Goal: Transaction & Acquisition: Register for event/course

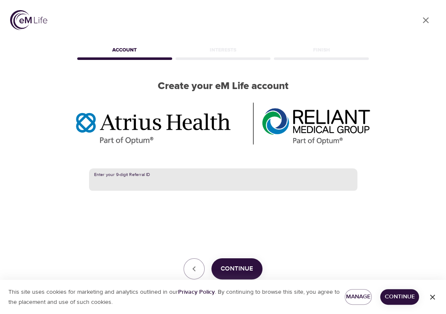
click at [159, 180] on input "text" at bounding box center [223, 179] width 268 height 23
paste input "388540103"
type input "388540103"
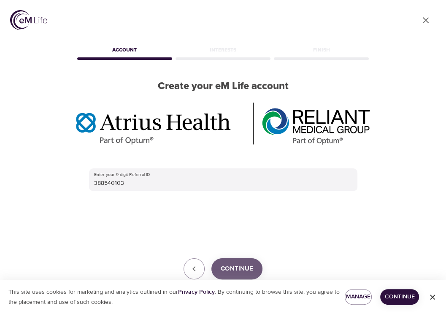
click at [238, 267] on span "Continue" at bounding box center [237, 268] width 32 height 11
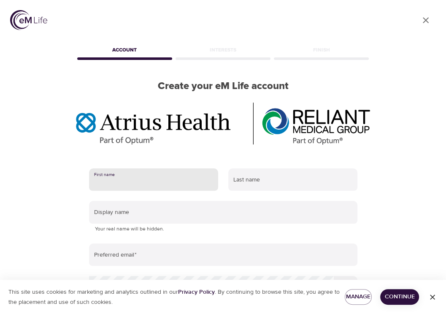
click at [172, 180] on input "text" at bounding box center [153, 179] width 129 height 23
type input "Patricia"
type input "Mendez"
type input "patricia.mendez@boston.gov"
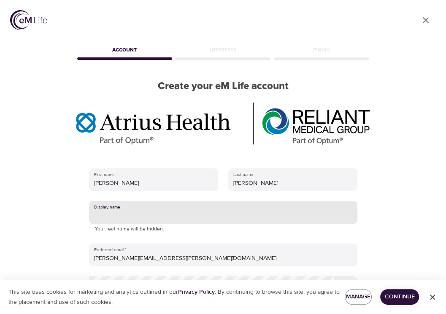
click at [153, 209] on input "text" at bounding box center [223, 212] width 268 height 23
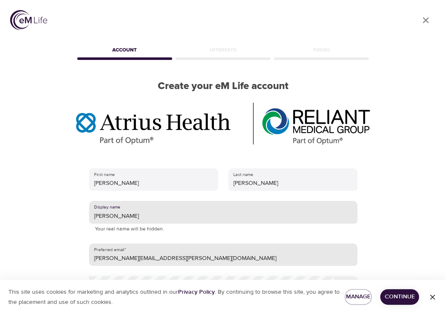
type input "ana"
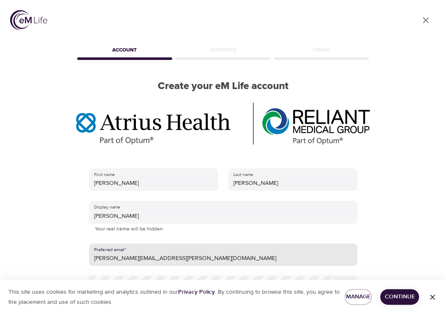
click at [176, 256] on input "patricia.mendez@boston.gov" at bounding box center [223, 255] width 268 height 23
type input "p"
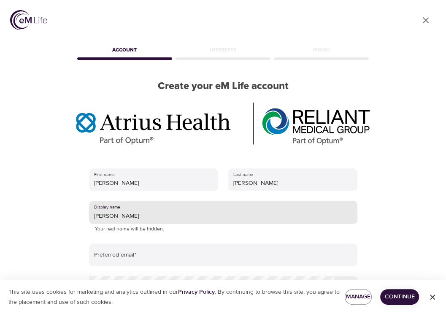
click at [105, 216] on input "ana" at bounding box center [223, 212] width 268 height 23
type input "a"
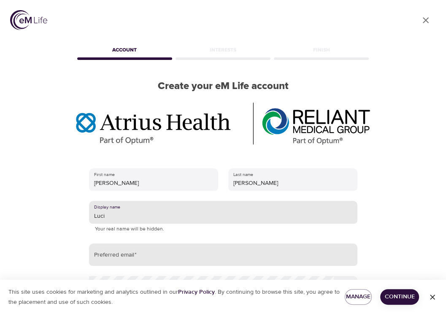
type input "Luci"
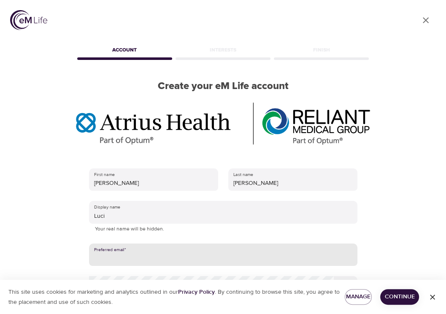
click at [103, 256] on input "email" at bounding box center [223, 255] width 268 height 23
type input "patriciam700@gmail.com"
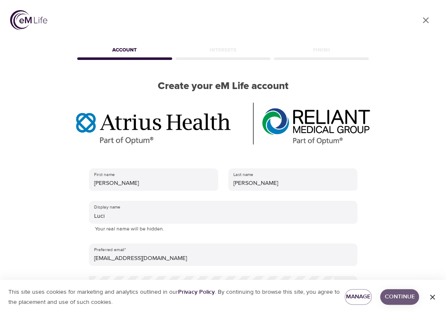
click at [403, 296] on span "Continue" at bounding box center [399, 297] width 25 height 11
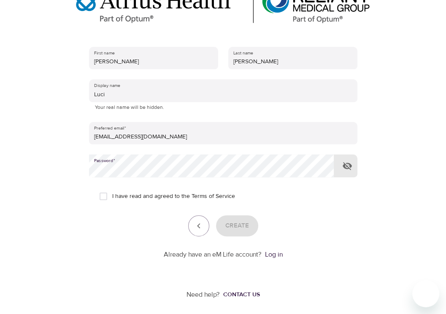
scroll to position [124, 0]
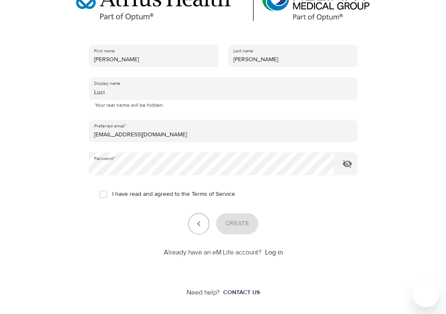
click at [154, 194] on span "I have read and agreed to the Terms of Service" at bounding box center [173, 194] width 123 height 9
click at [112, 194] on input "I have read and agreed to the Terms of Service" at bounding box center [104, 194] width 18 height 18
checkbox input "true"
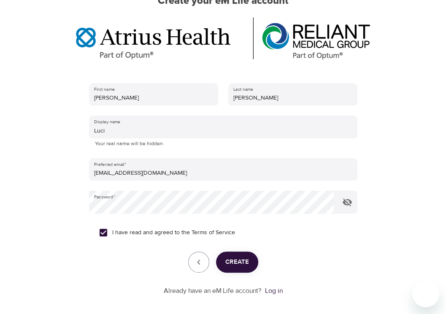
scroll to position [86, 0]
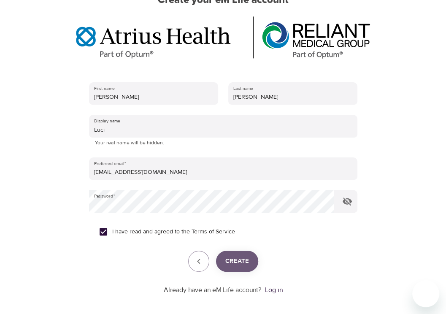
click at [242, 261] on span "Create" at bounding box center [237, 261] width 24 height 11
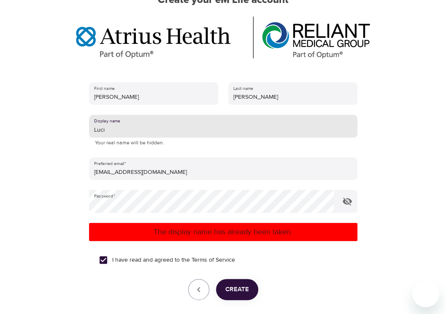
click at [108, 130] on input "Luci" at bounding box center [223, 126] width 268 height 23
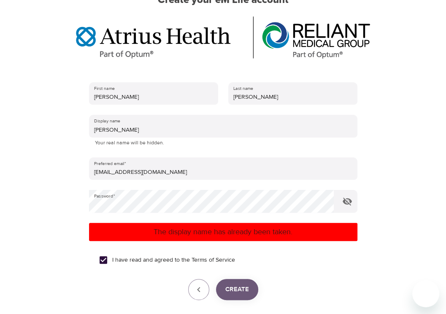
click at [233, 290] on span "Create" at bounding box center [237, 289] width 24 height 11
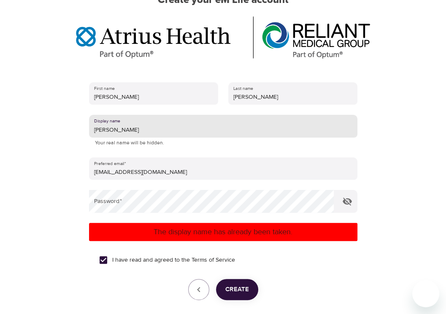
click at [110, 129] on input "Lucila" at bounding box center [223, 126] width 268 height 23
type input "L"
click at [96, 130] on input "Green" at bounding box center [223, 126] width 268 height 23
click at [98, 130] on input "Green" at bounding box center [223, 126] width 268 height 23
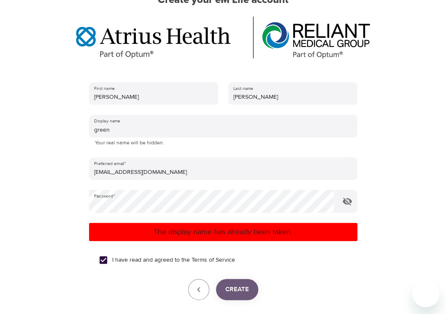
click at [237, 288] on span "Create" at bounding box center [237, 289] width 24 height 11
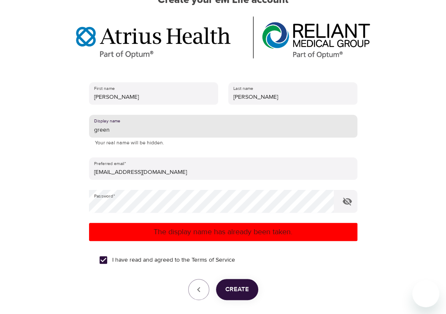
click at [112, 126] on input "green" at bounding box center [223, 126] width 268 height 23
type input "g"
click at [100, 124] on input "text" at bounding box center [223, 126] width 268 height 23
type input "February"
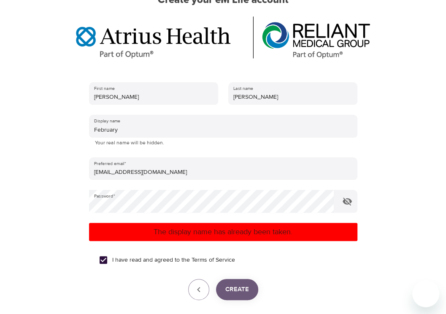
click at [243, 295] on button "Create" at bounding box center [237, 289] width 42 height 21
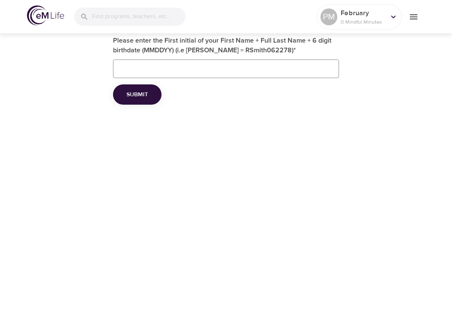
click at [130, 65] on input "Please enter the First initial of your First Name + Full Last Name + 6 digit bi…" at bounding box center [226, 69] width 226 height 19
type input "PMendez020769"
click at [138, 92] on span "Submit" at bounding box center [138, 94] width 22 height 11
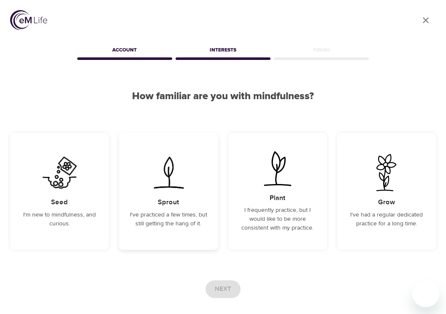
click at [167, 183] on img at bounding box center [168, 172] width 43 height 37
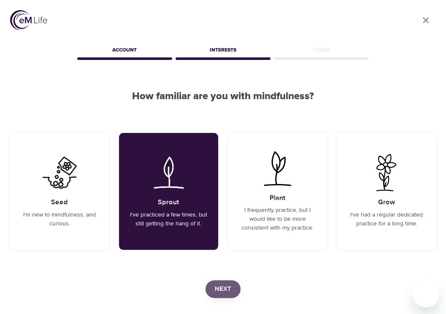
click at [226, 287] on span "Next" at bounding box center [223, 289] width 16 height 11
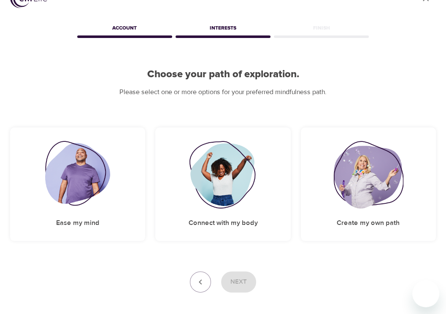
scroll to position [27, 0]
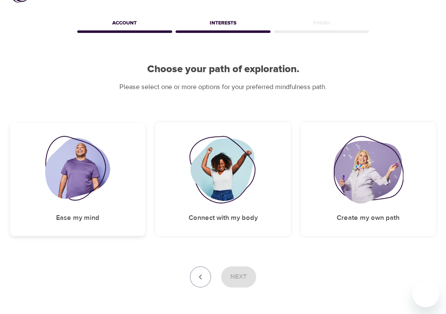
click at [93, 181] on img at bounding box center [77, 170] width 65 height 68
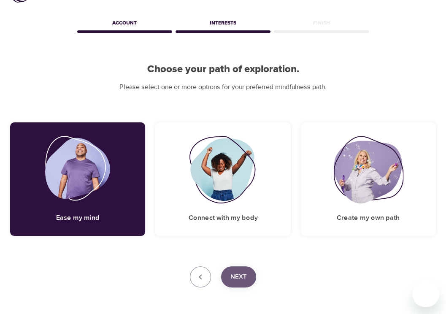
click at [242, 273] on span "Next" at bounding box center [238, 276] width 16 height 11
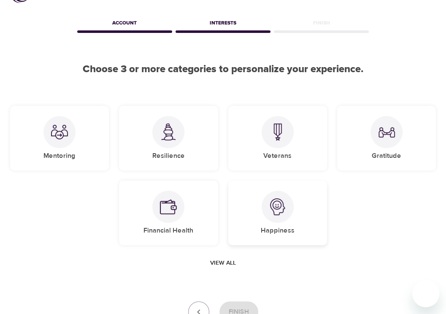
click at [276, 210] on img at bounding box center [277, 206] width 17 height 17
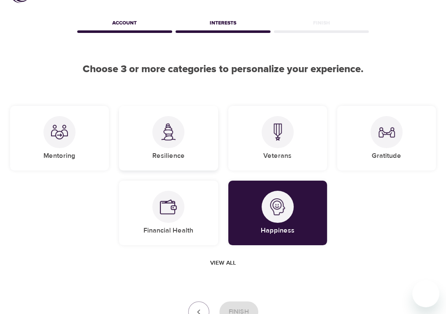
click at [148, 139] on div "Resilience" at bounding box center [168, 138] width 99 height 65
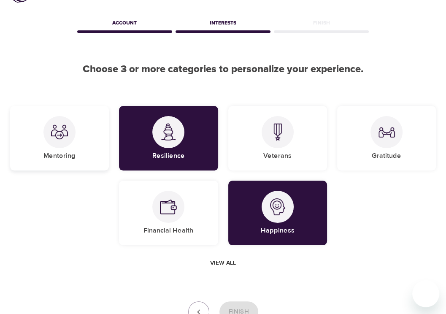
click at [67, 140] on div at bounding box center [59, 132] width 32 height 32
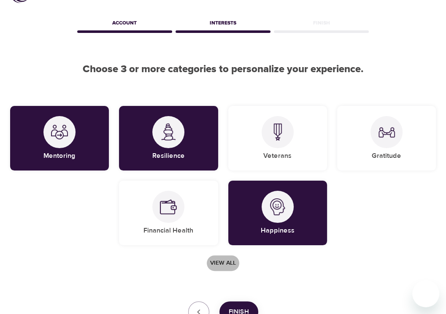
click at [223, 259] on span "View all" at bounding box center [223, 263] width 26 height 11
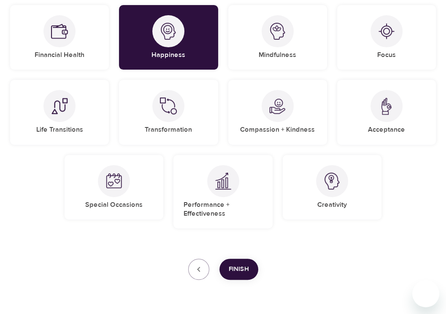
scroll to position [203, 0]
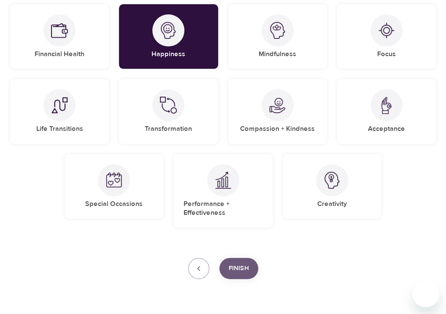
click at [241, 268] on span "Finish" at bounding box center [239, 268] width 20 height 11
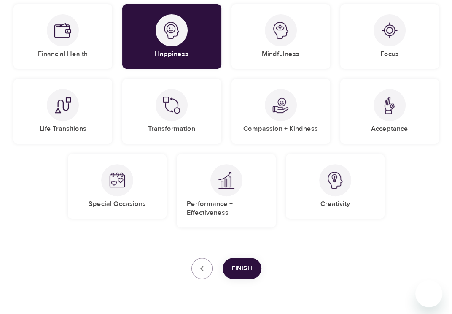
scroll to position [161, 0]
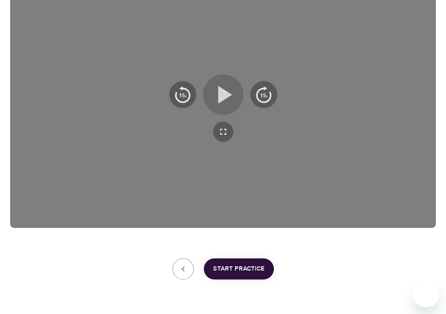
click at [219, 97] on icon "button" at bounding box center [225, 95] width 14 height 18
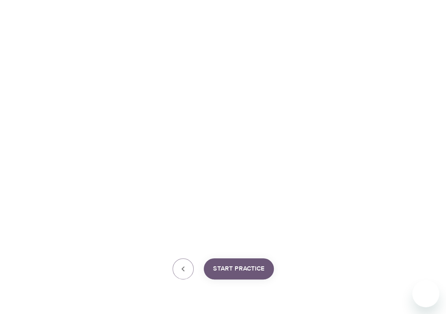
click at [244, 264] on span "Start Practice" at bounding box center [238, 268] width 51 height 11
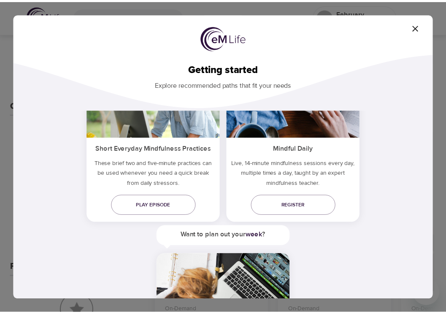
scroll to position [37, 0]
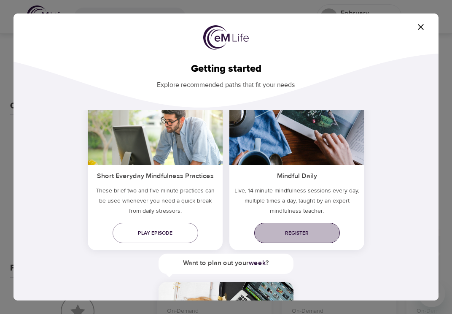
click at [292, 227] on link "Register" at bounding box center [297, 233] width 86 height 20
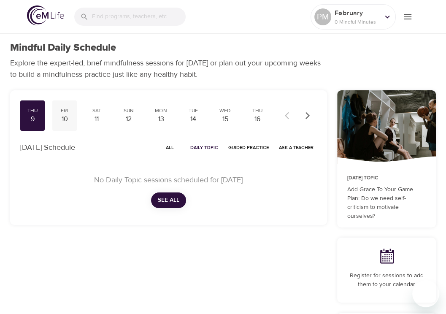
click at [64, 116] on div "10" at bounding box center [65, 119] width 18 height 10
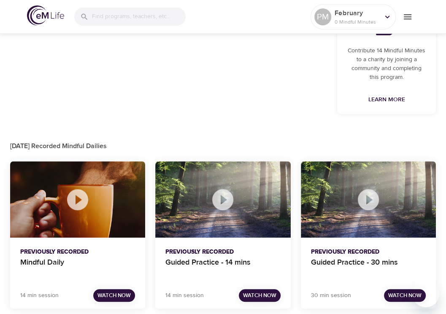
scroll to position [449, 0]
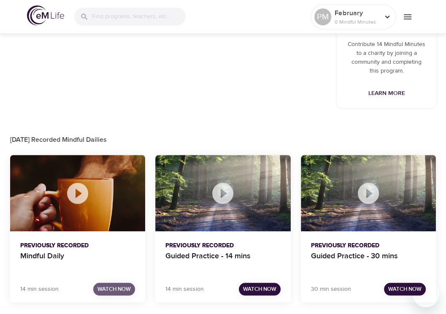
click at [110, 292] on span "Watch Now" at bounding box center [113, 289] width 33 height 10
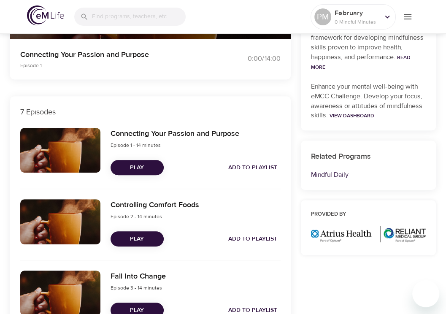
scroll to position [212, 0]
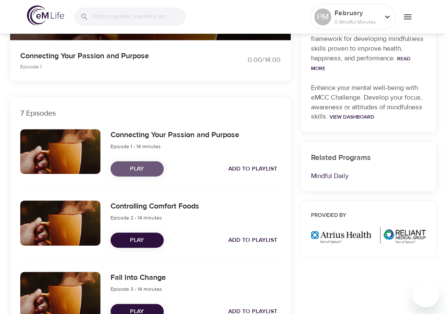
click at [138, 165] on span "Play" at bounding box center [137, 169] width 40 height 11
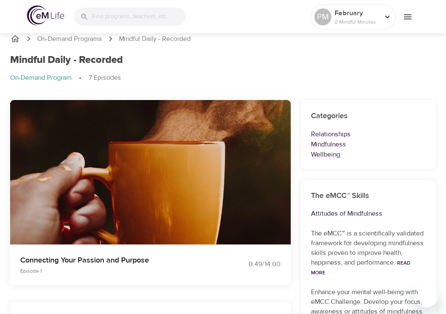
scroll to position [0, 0]
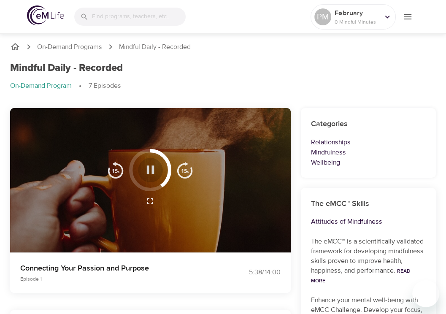
click at [152, 169] on icon "button" at bounding box center [151, 170] width 8 height 8
